Goal: Task Accomplishment & Management: Use online tool/utility

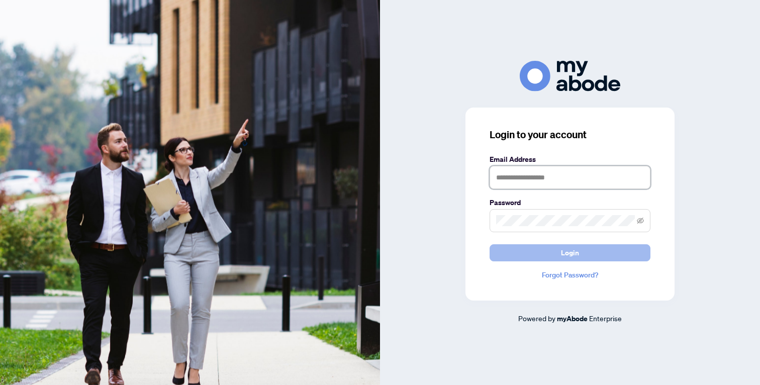
type input "**********"
click at [574, 254] on span "Login" at bounding box center [570, 253] width 18 height 16
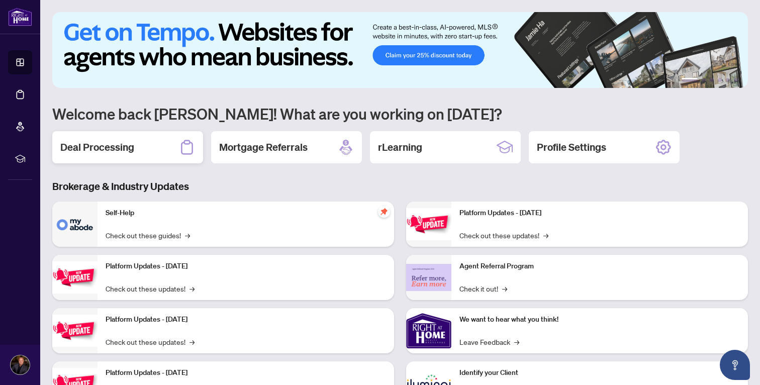
click at [107, 154] on h2 "Deal Processing" at bounding box center [97, 147] width 74 height 14
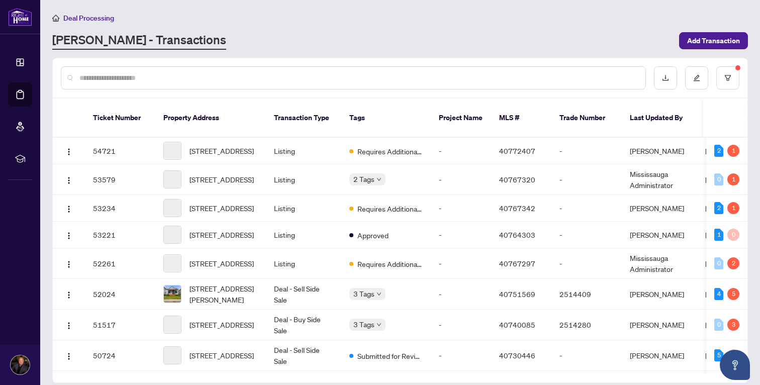
click at [210, 75] on input "text" at bounding box center [358, 77] width 558 height 11
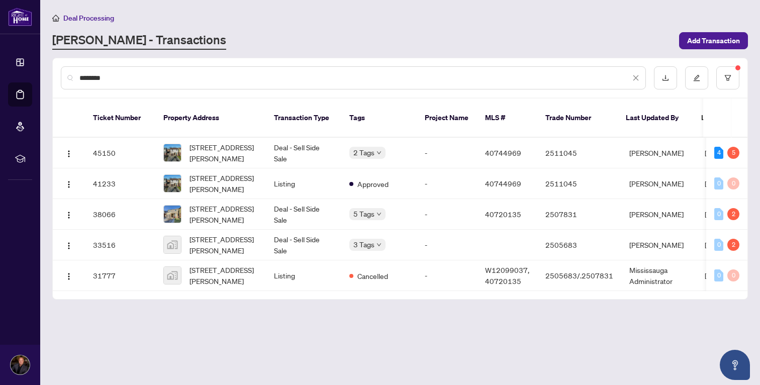
type input "********"
click at [367, 145] on div "Requires Additional Docs" at bounding box center [401, 146] width 92 height 11
click at [233, 142] on span "[STREET_ADDRESS][PERSON_NAME]" at bounding box center [224, 153] width 68 height 22
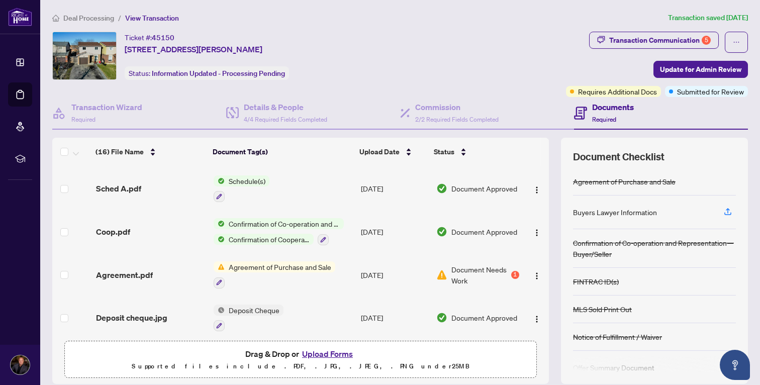
scroll to position [470, 0]
click at [478, 266] on span "Document Needs Work" at bounding box center [481, 274] width 58 height 22
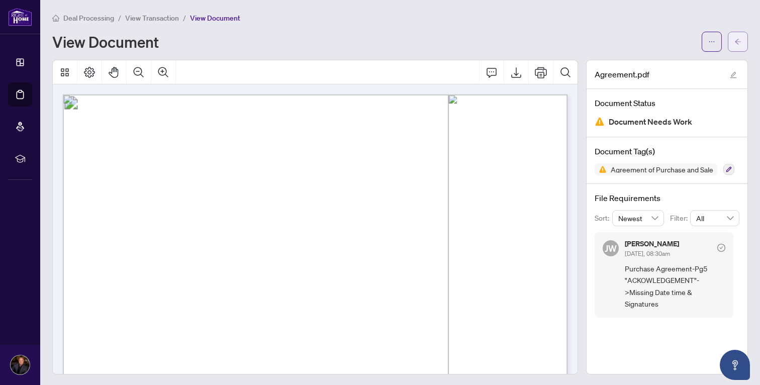
click at [741, 41] on icon "arrow-left" at bounding box center [738, 42] width 6 height 6
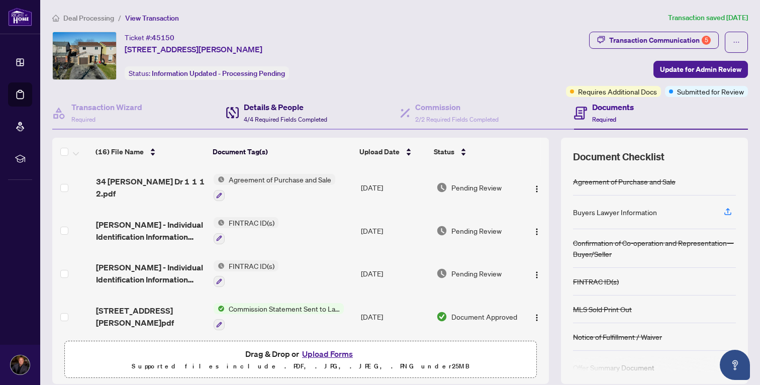
click at [264, 111] on h4 "Details & People" at bounding box center [285, 107] width 83 height 12
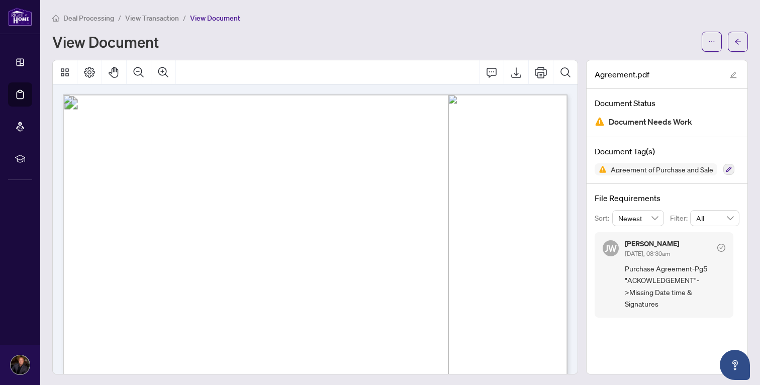
click at [151, 18] on span "View Transaction" at bounding box center [152, 18] width 54 height 9
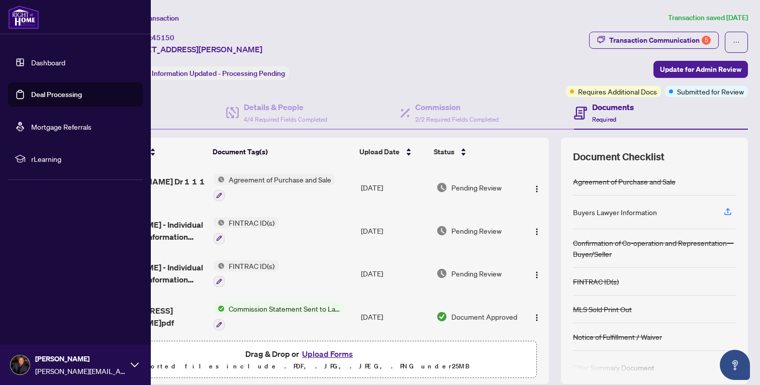
click at [49, 60] on link "Dashboard" at bounding box center [48, 62] width 34 height 9
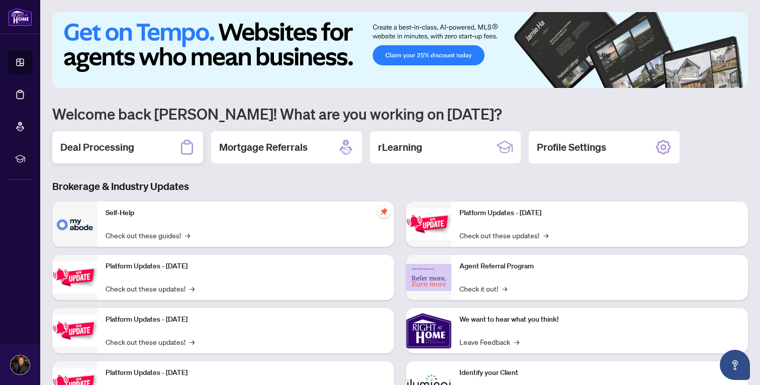
click at [121, 159] on div "Deal Processing" at bounding box center [127, 147] width 151 height 32
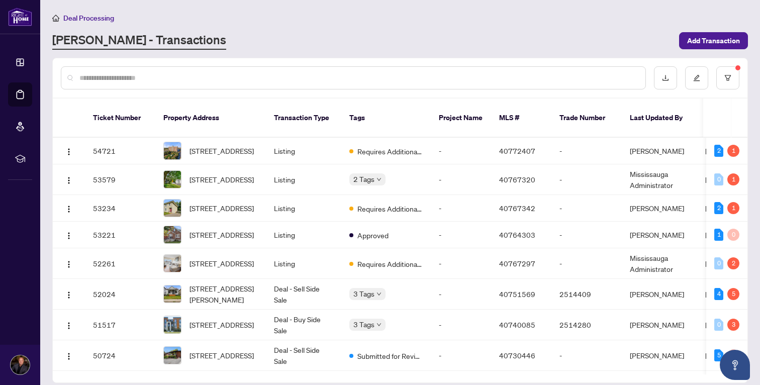
click at [260, 74] on input "text" at bounding box center [358, 77] width 558 height 11
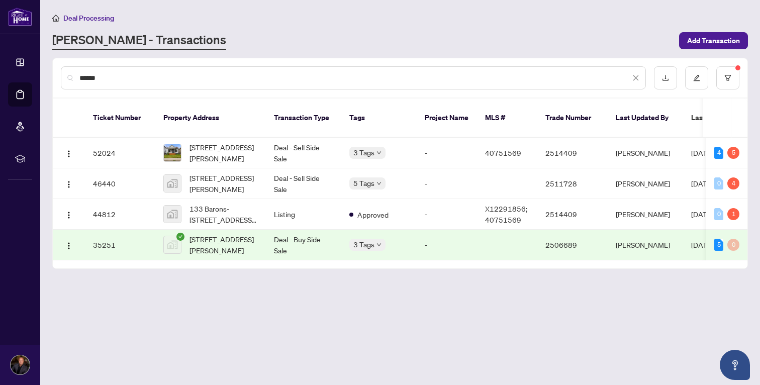
type input "******"
click at [218, 142] on span "[STREET_ADDRESS][PERSON_NAME]" at bounding box center [224, 153] width 68 height 22
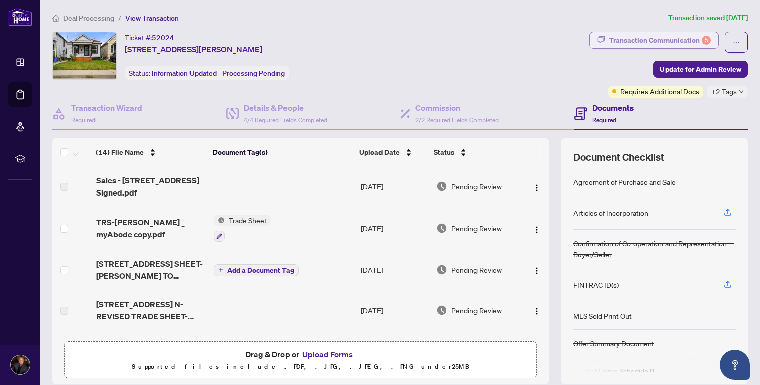
click at [670, 40] on div "Transaction Communication 5" at bounding box center [660, 40] width 102 height 16
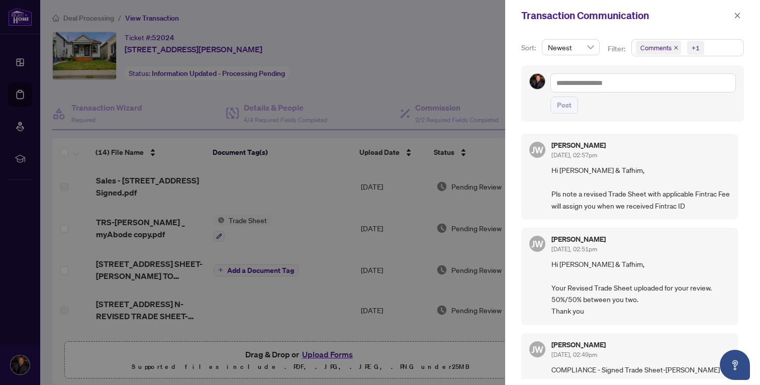
click at [590, 50] on span "Newest" at bounding box center [571, 47] width 46 height 15
click at [474, 60] on div at bounding box center [380, 192] width 760 height 385
click at [416, 56] on div at bounding box center [380, 192] width 760 height 385
click at [734, 16] on button "button" at bounding box center [737, 16] width 13 height 12
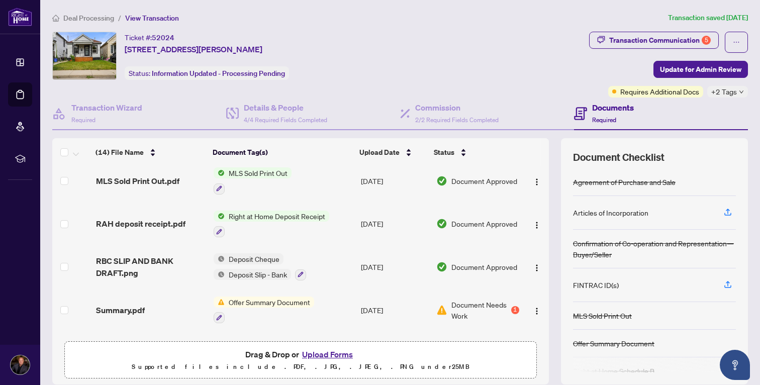
scroll to position [420, 0]
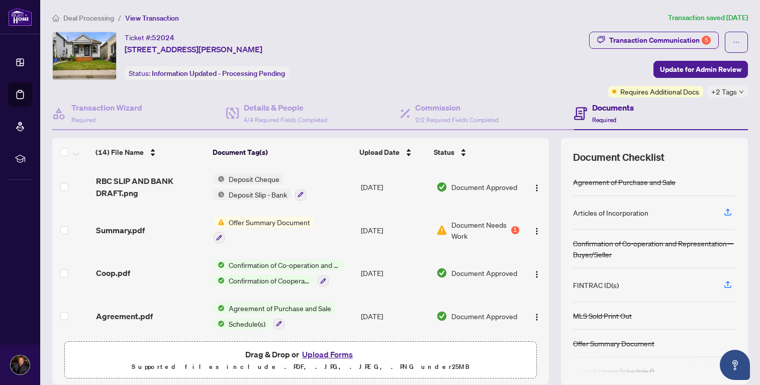
click at [458, 225] on span "Document Needs Work" at bounding box center [481, 230] width 58 height 22
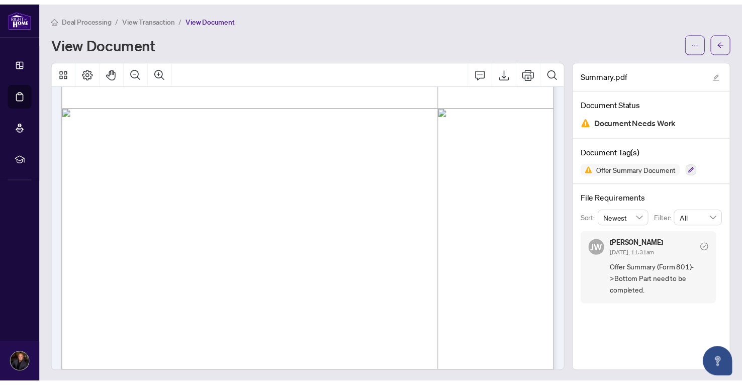
scroll to position [384, 0]
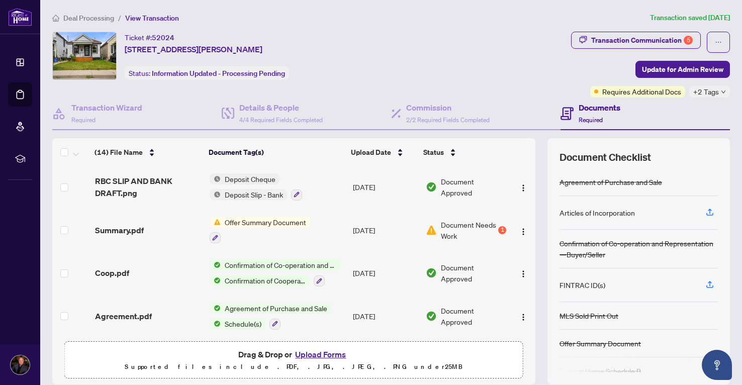
scroll to position [13, 0]
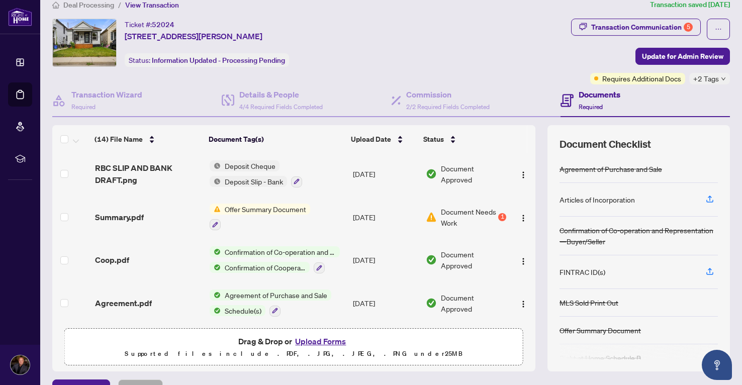
click at [267, 209] on span "Offer Summary Document" at bounding box center [265, 209] width 89 height 11
click at [135, 213] on span "Summary.pdf" at bounding box center [119, 217] width 49 height 12
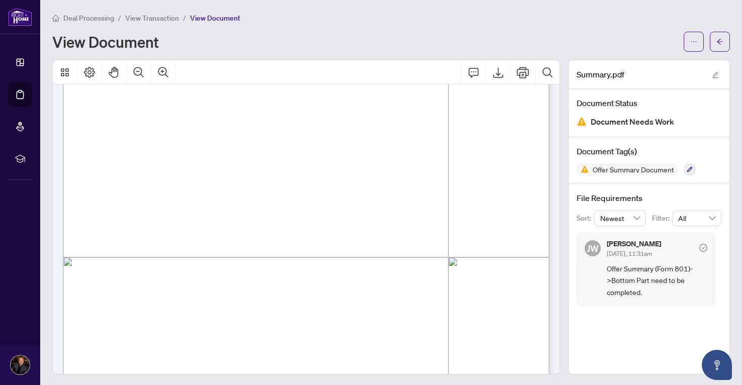
scroll to position [208, 0]
click at [722, 40] on icon "arrow-left" at bounding box center [719, 41] width 7 height 7
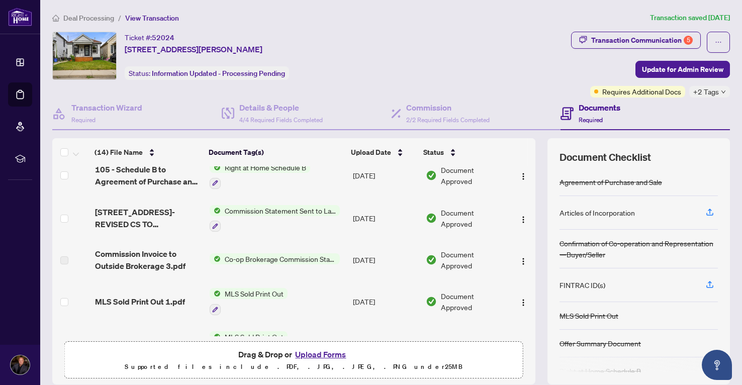
scroll to position [420, 0]
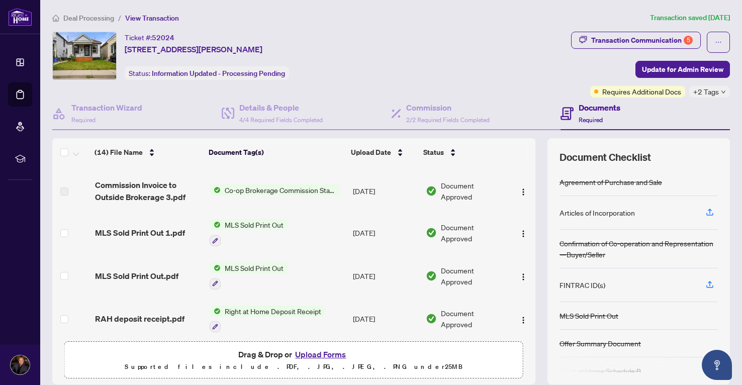
scroll to position [420, 0]
